Goal: Information Seeking & Learning: Learn about a topic

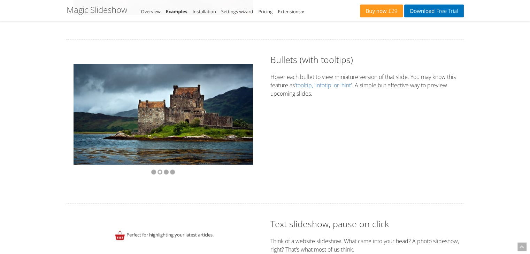
scroll to position [1217, 0]
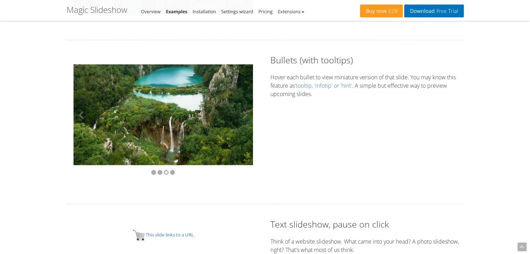
click at [187, 142] on img at bounding box center [163, 114] width 179 height 101
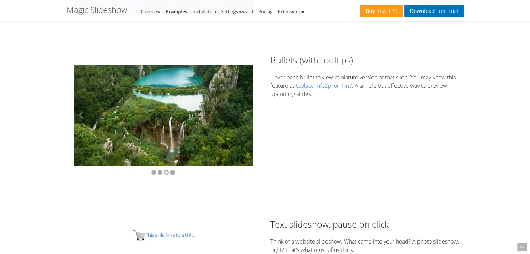
click at [187, 142] on img at bounding box center [163, 115] width 179 height 101
click at [173, 169] on div at bounding box center [163, 173] width 179 height 14
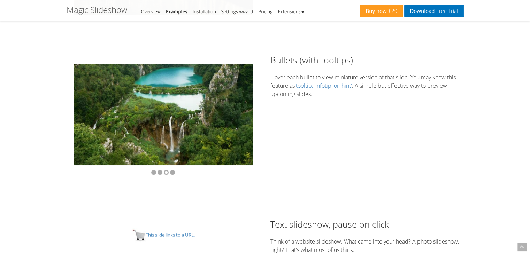
scroll to position [1217, 0]
click at [189, 118] on img at bounding box center [163, 114] width 179 height 101
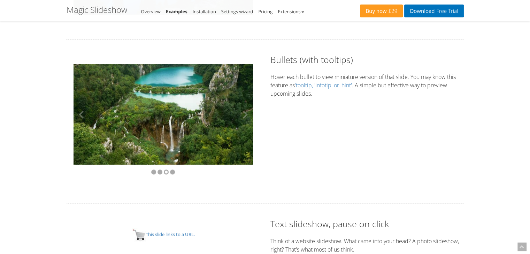
click at [189, 118] on img at bounding box center [163, 114] width 179 height 101
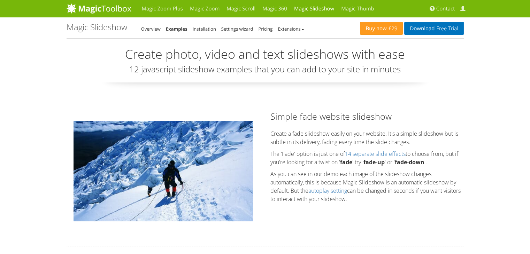
click at [404, 224] on div "Simple fade website slideshow Create a fade slideshow easily on your website. I…" at bounding box center [265, 171] width 408 height 122
